Goal: Navigation & Orientation: Find specific page/section

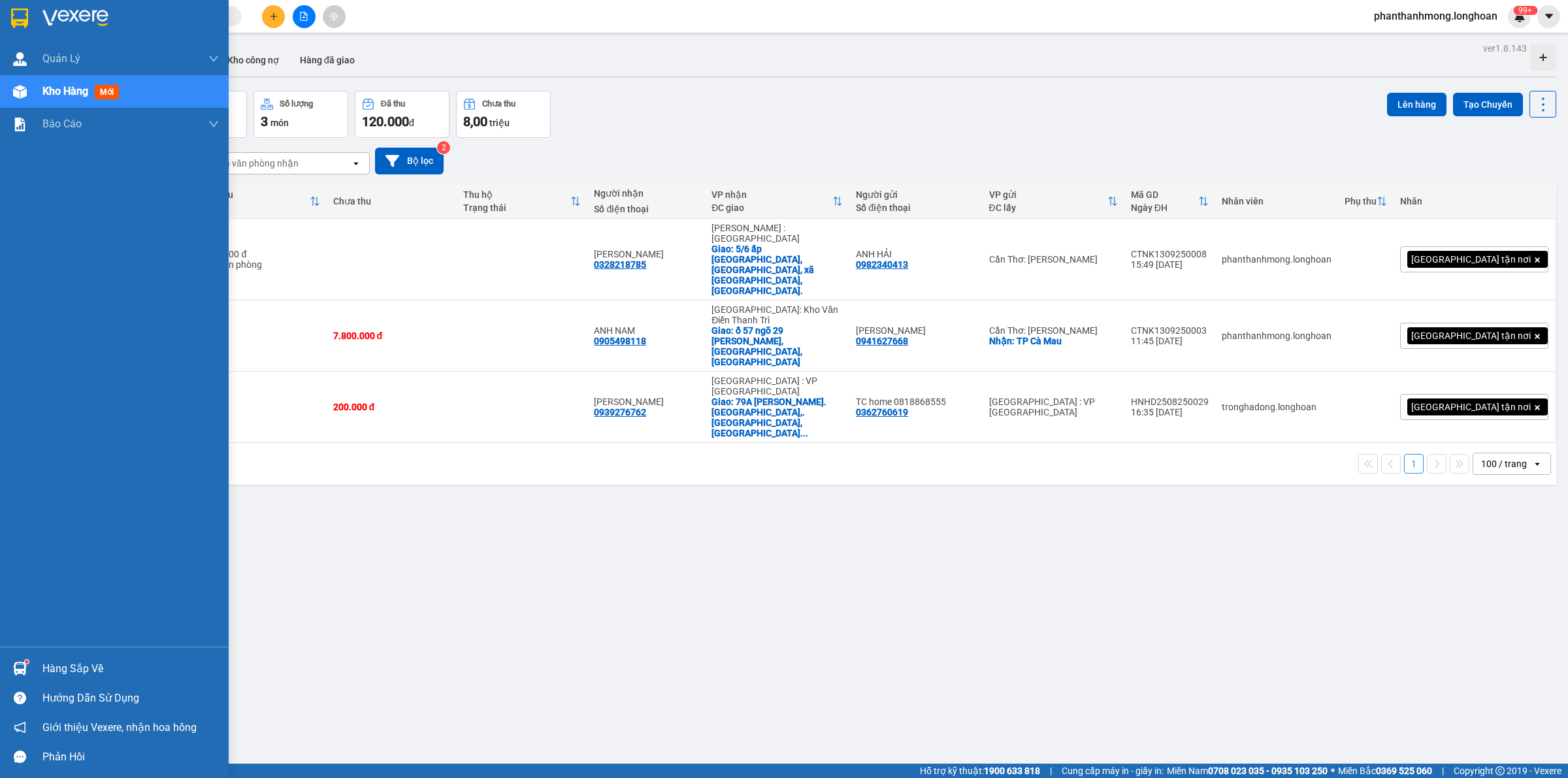
click at [13, 13] on img at bounding box center [19, 18] width 17 height 20
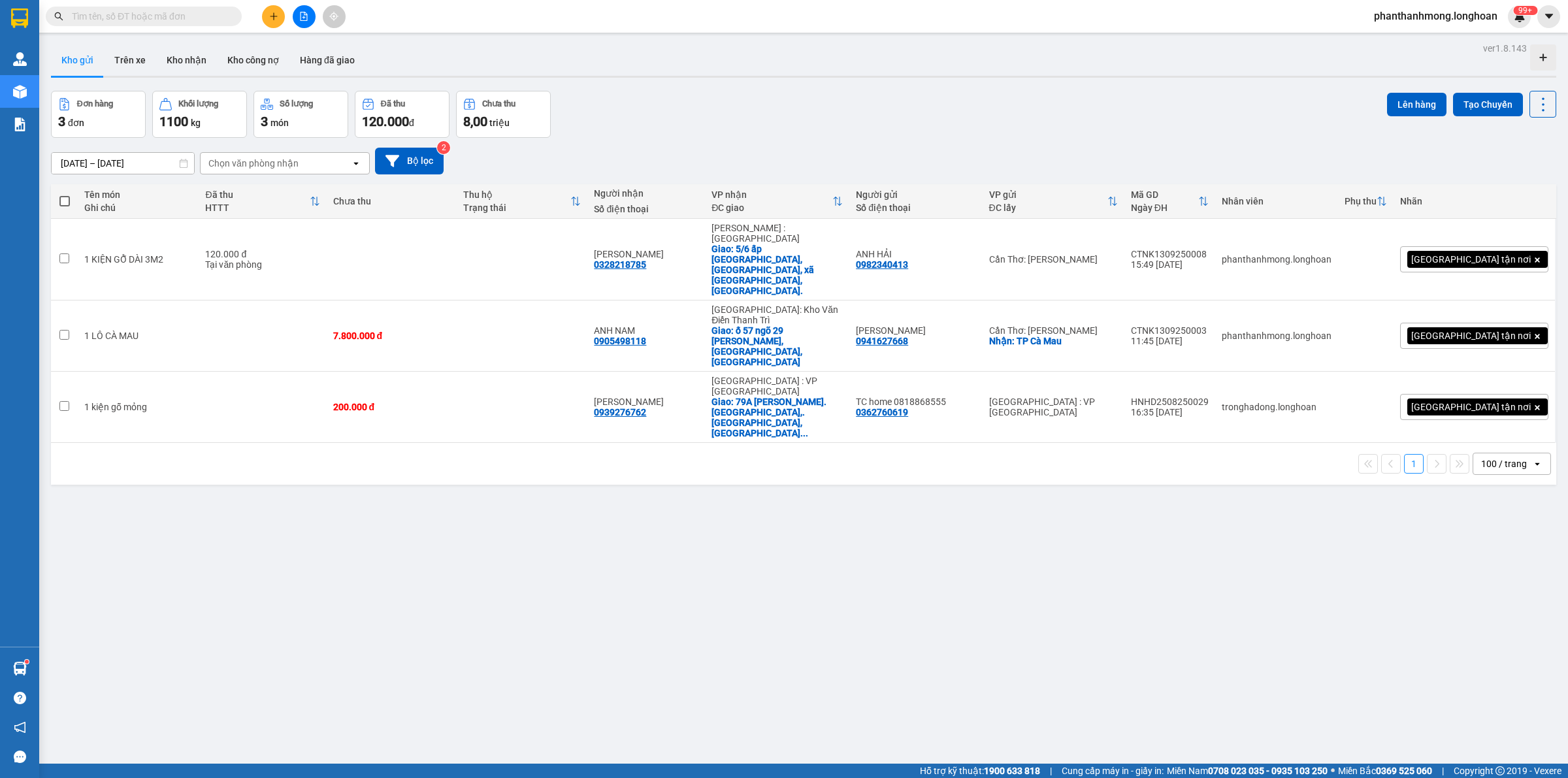
click at [12, 6] on div at bounding box center [20, 17] width 23 height 23
